Goal: Task Accomplishment & Management: Manage account settings

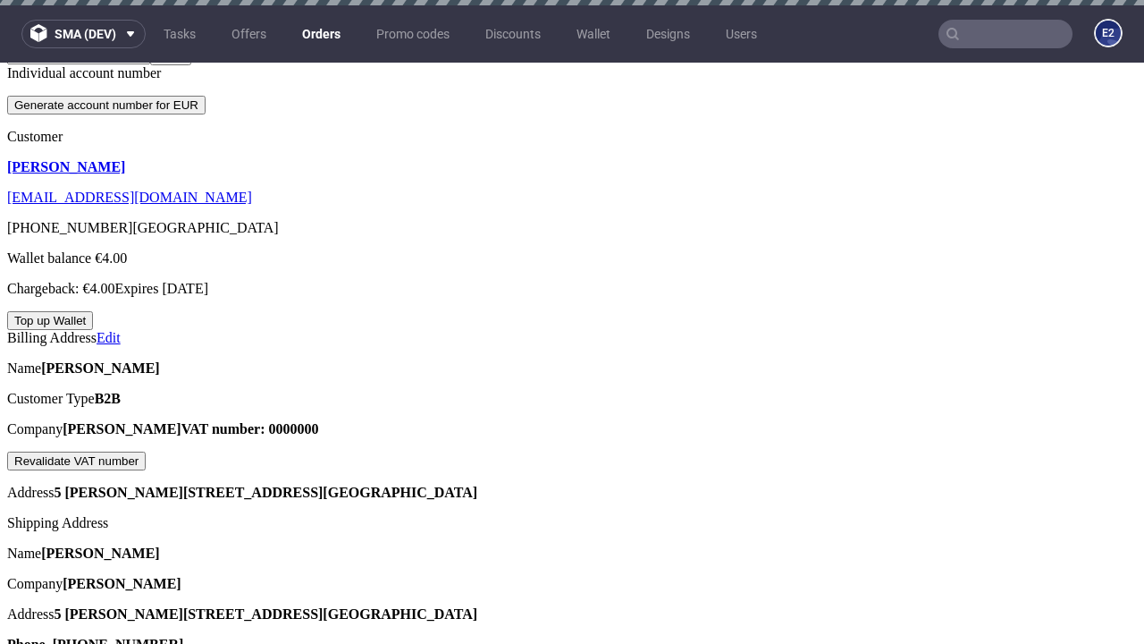
scroll to position [942, 0]
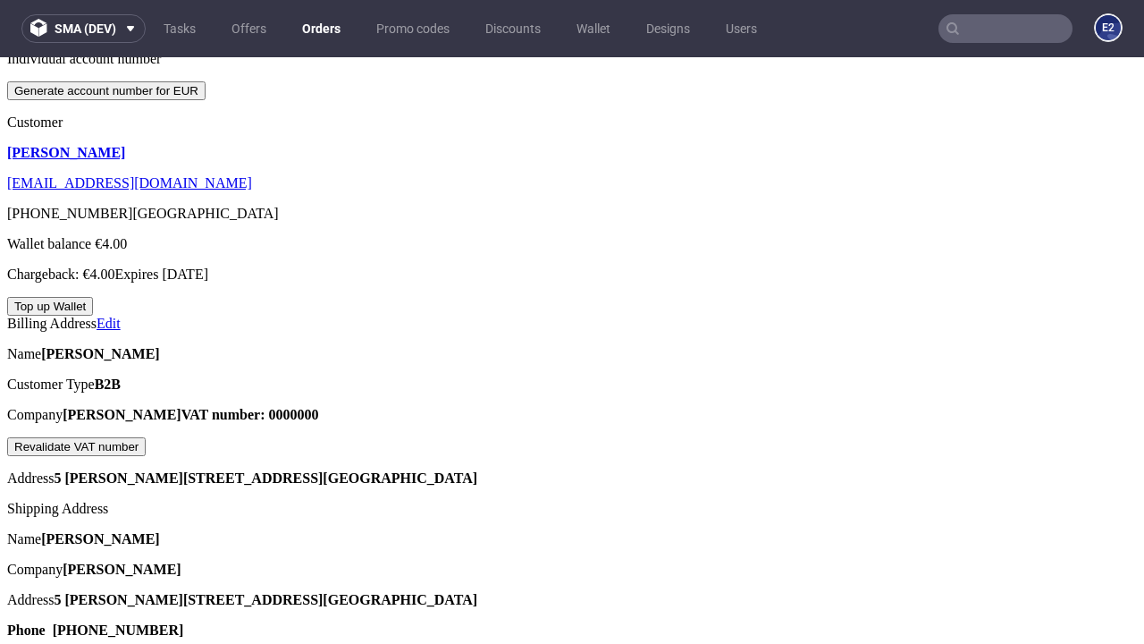
scroll to position [10, 0]
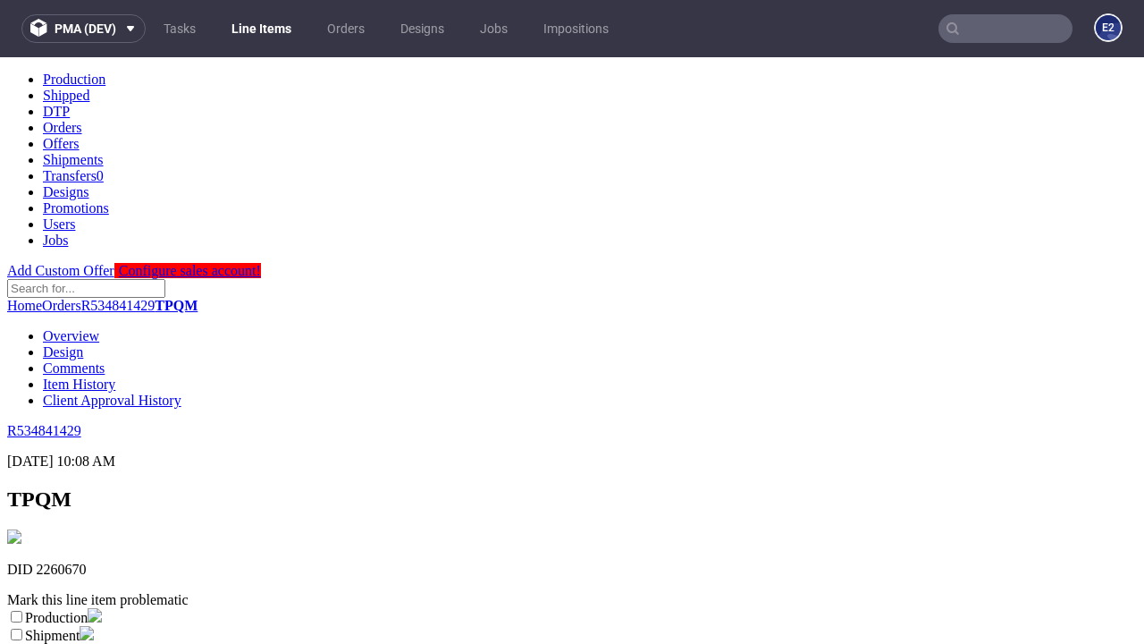
scroll to position [315, 0]
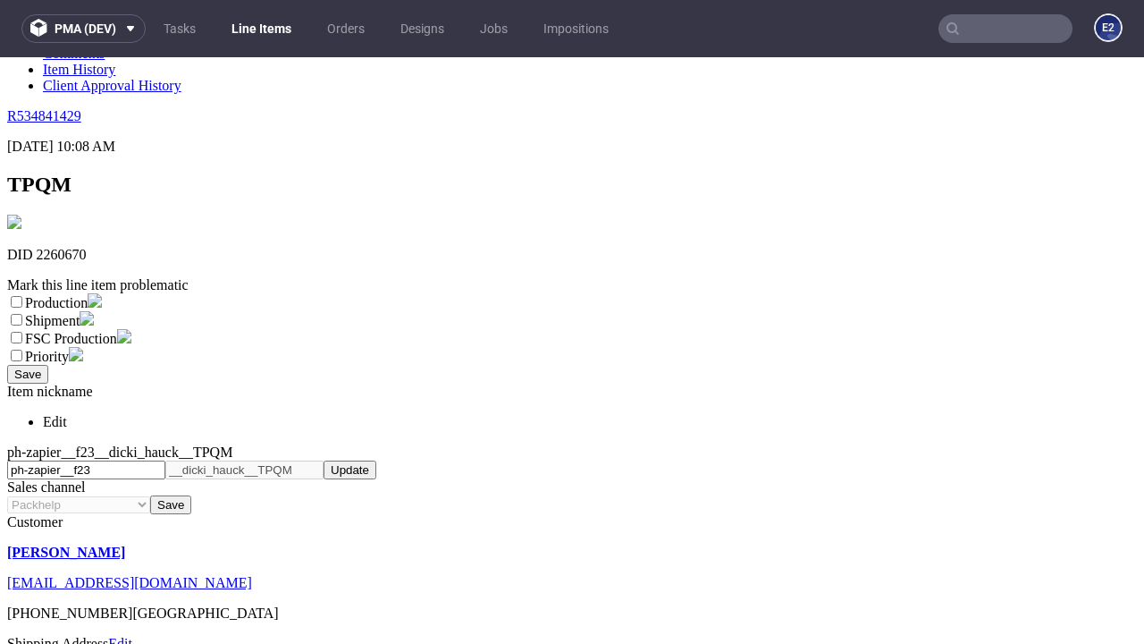
select select "dtp_ca_needed"
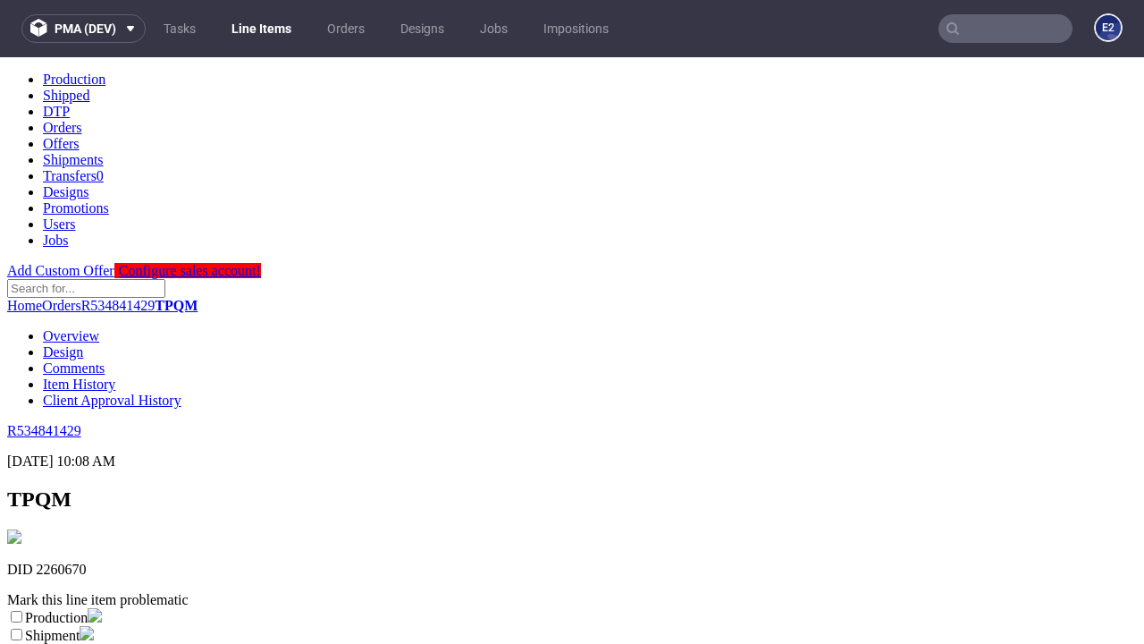
scroll to position [0, 0]
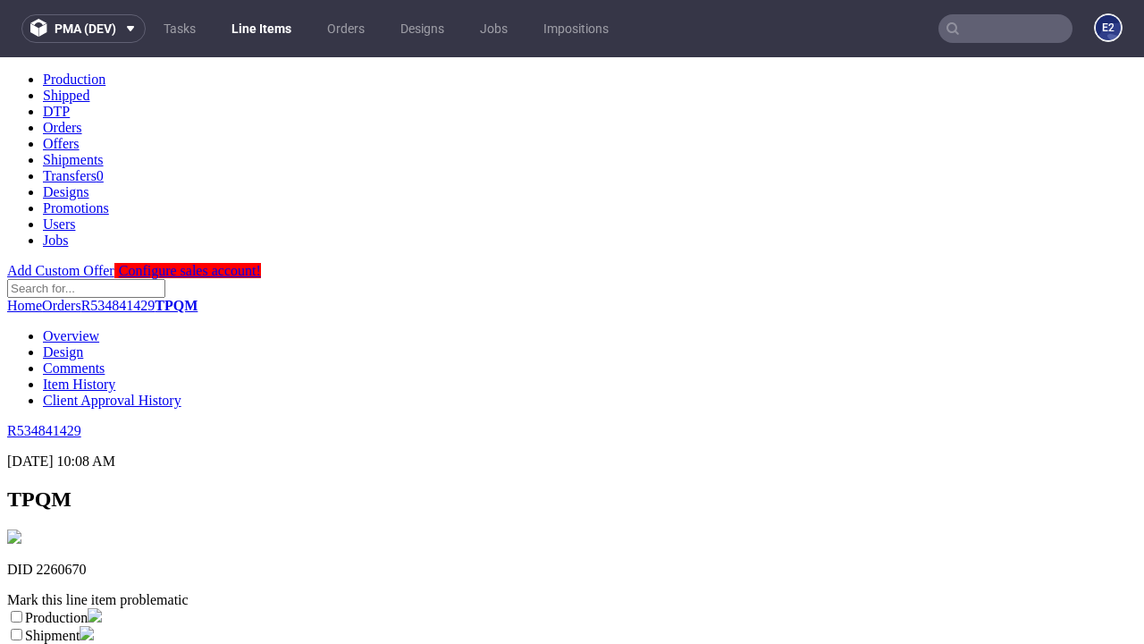
checkbox input "true"
